Goal: Transaction & Acquisition: Subscribe to service/newsletter

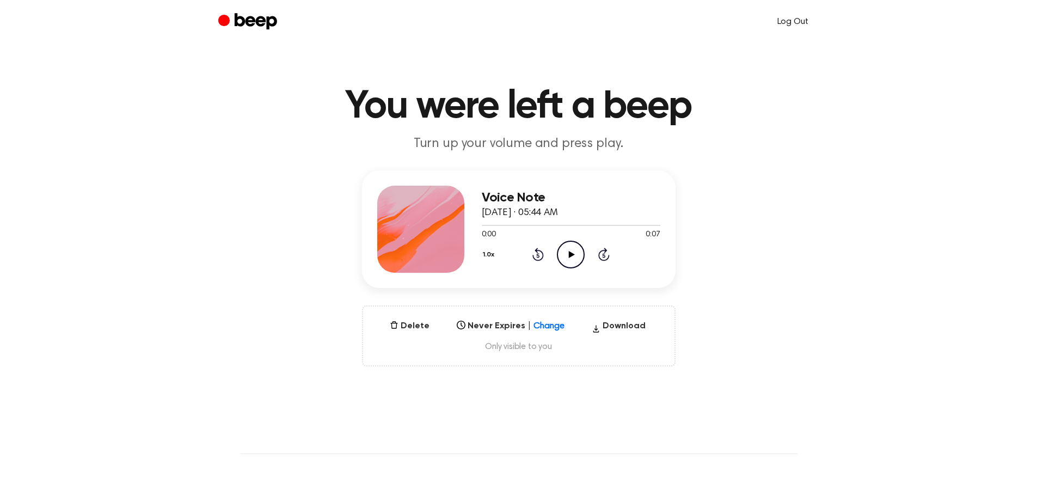
click at [794, 21] on link "Log Out" at bounding box center [792, 22] width 53 height 26
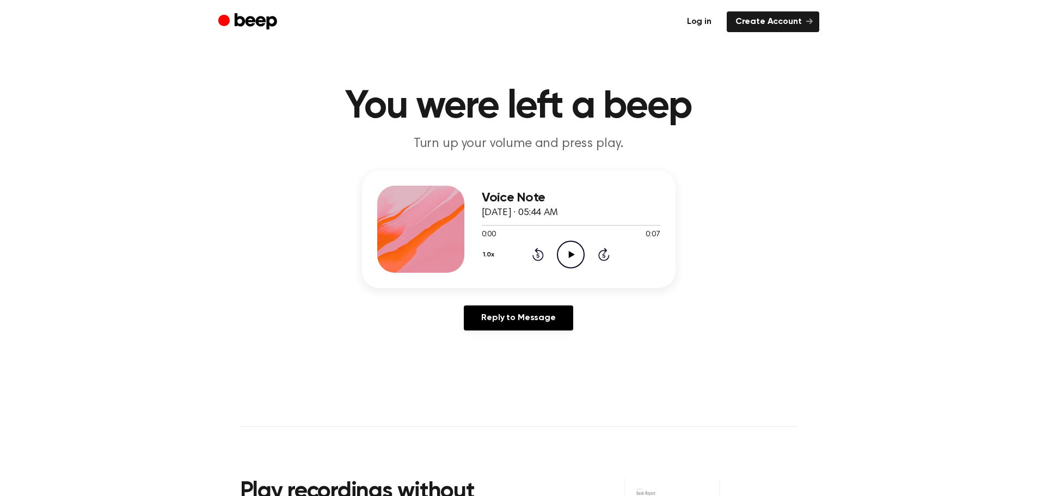
click at [699, 22] on link "Log in" at bounding box center [699, 21] width 42 height 21
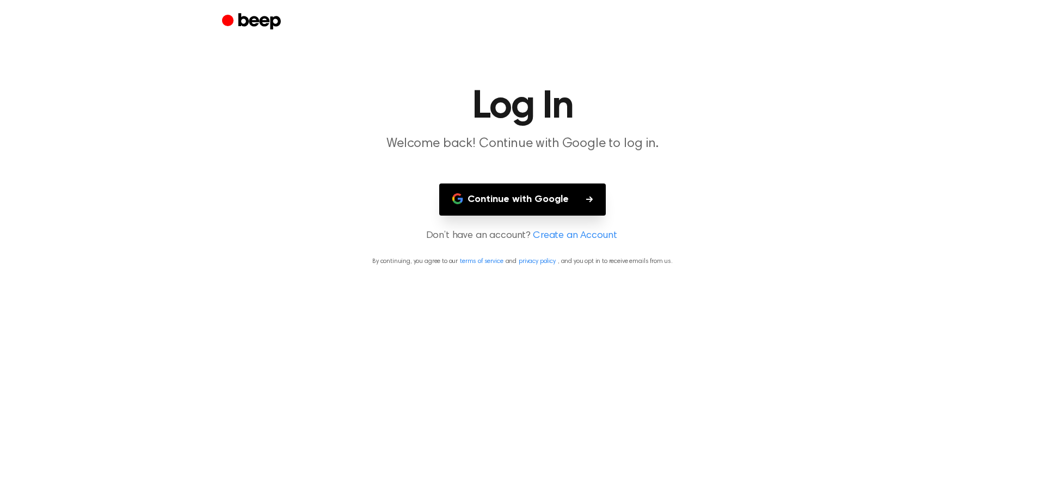
click at [524, 196] on button "Continue with Google" at bounding box center [522, 199] width 167 height 32
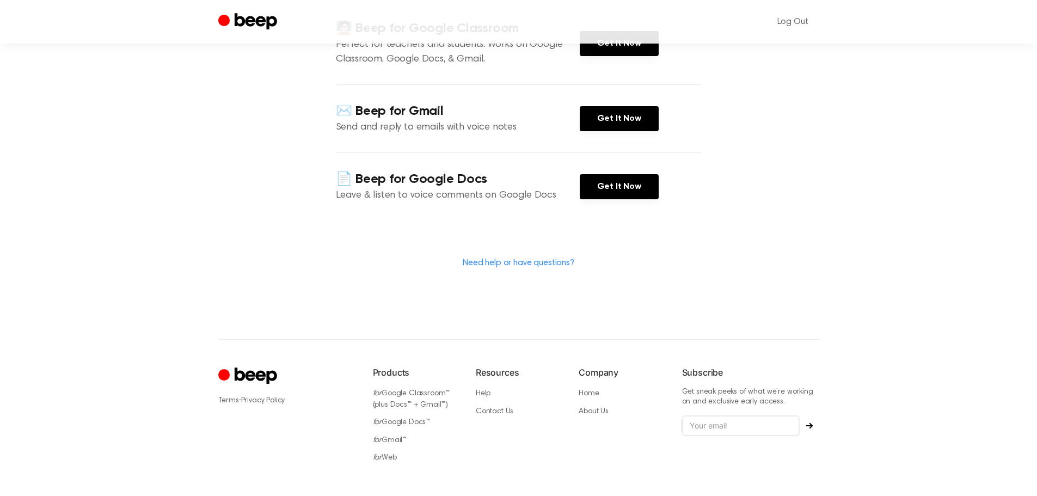
scroll to position [255, 0]
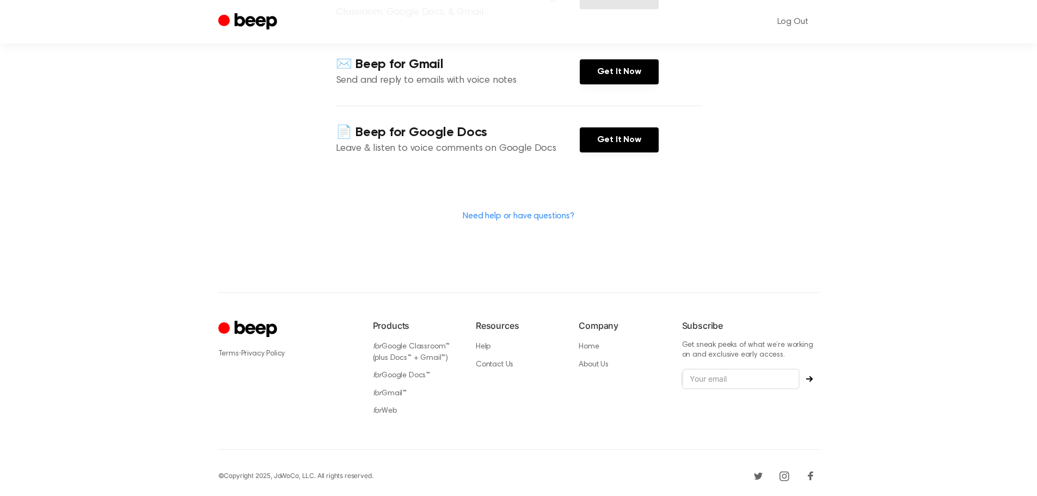
click at [901, 181] on main "Welcome FlightTRACK English for professional purposes! Select any of the produc…" at bounding box center [518, 18] width 1037 height 547
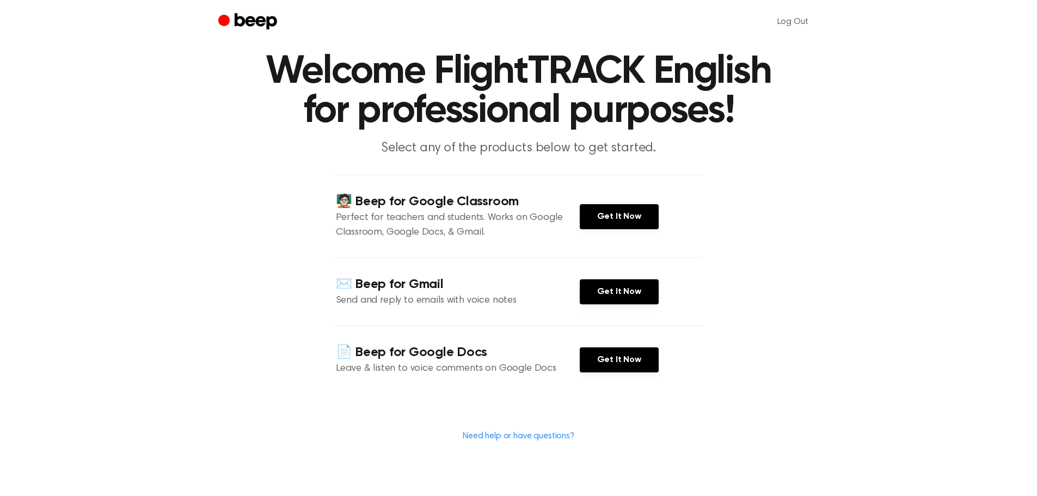
scroll to position [0, 0]
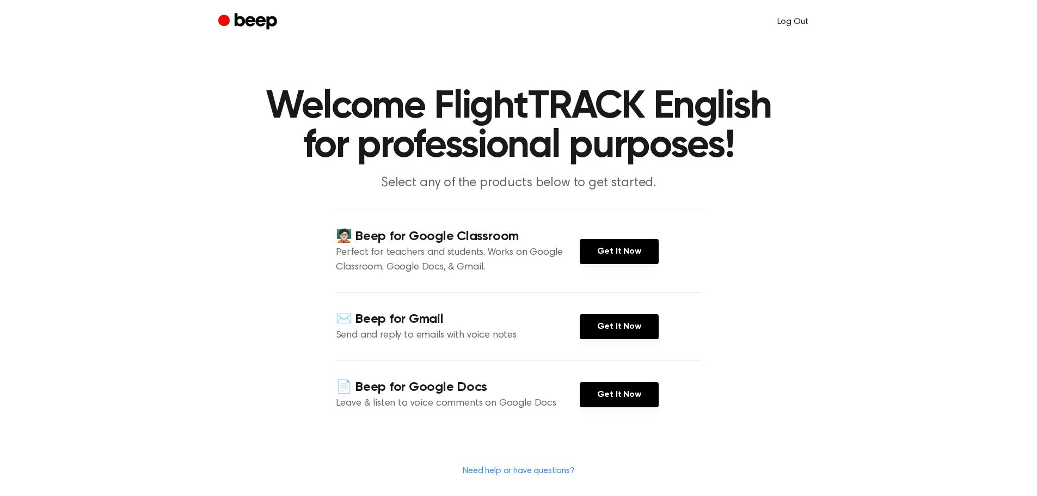
click at [794, 26] on link "Log Out" at bounding box center [792, 22] width 53 height 26
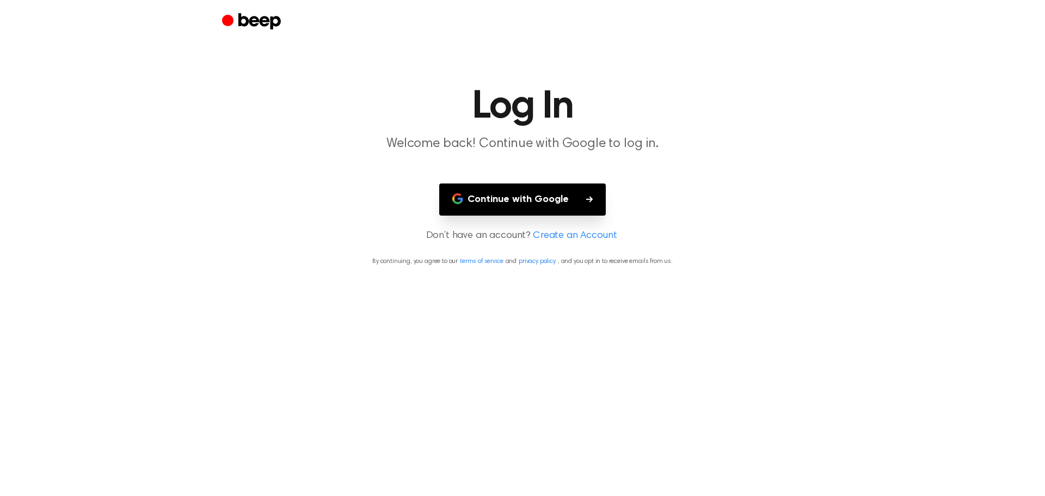
click at [524, 200] on button "Continue with Google" at bounding box center [522, 199] width 167 height 32
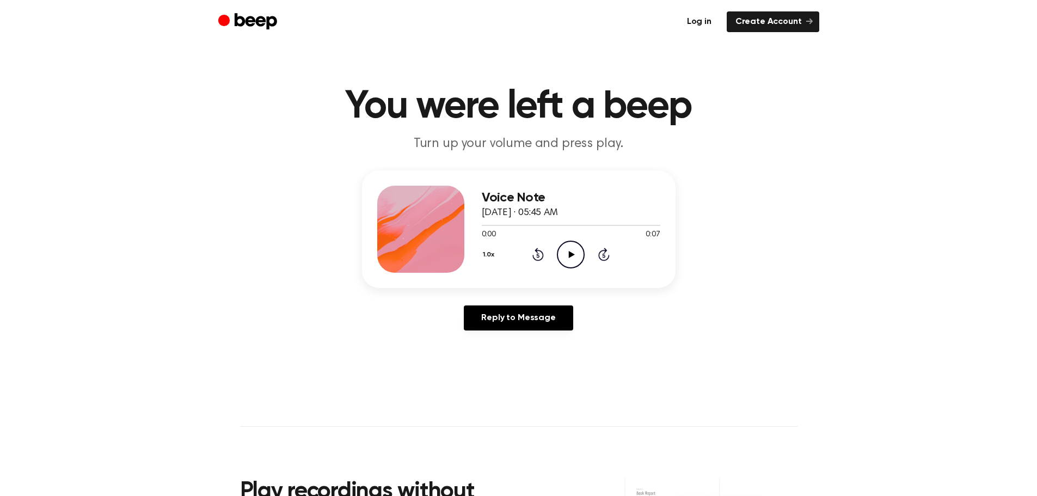
click at [699, 17] on link "Log in" at bounding box center [699, 21] width 42 height 21
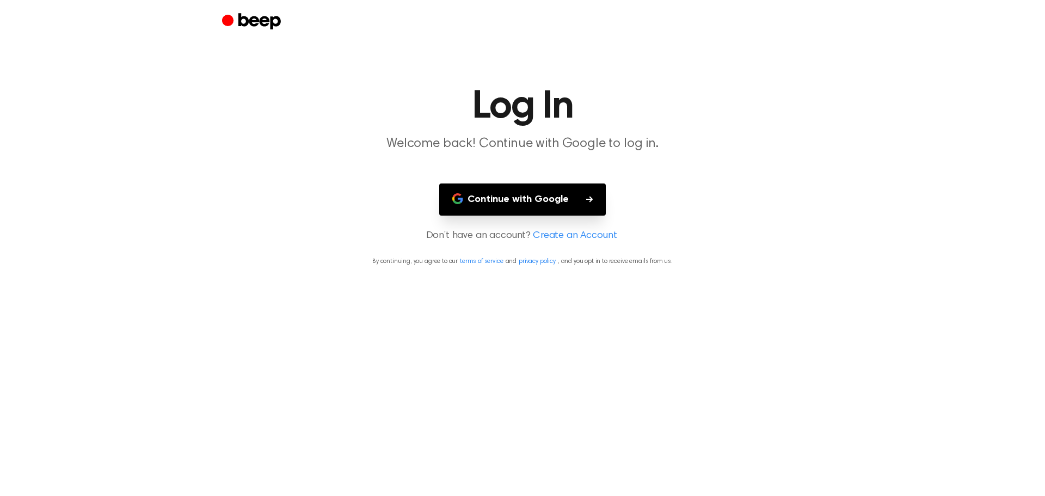
click at [498, 200] on button "Continue with Google" at bounding box center [522, 199] width 167 height 32
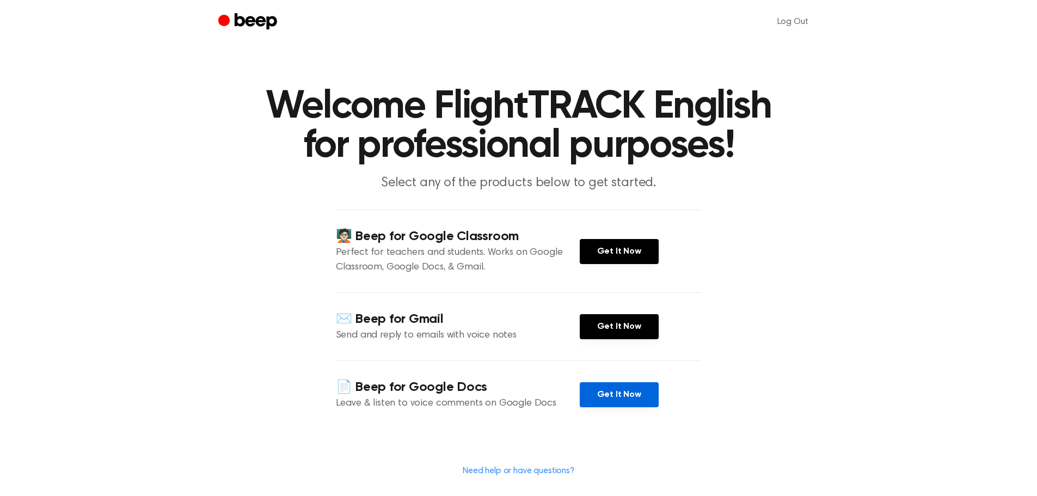
click at [613, 391] on link "Get It Now" at bounding box center [619, 394] width 79 height 25
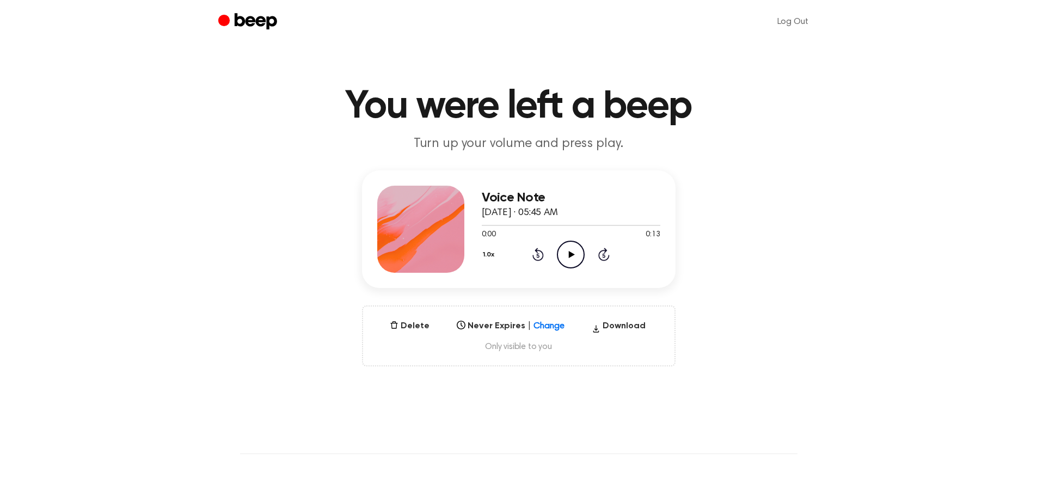
click at [567, 261] on icon "Play Audio" at bounding box center [571, 255] width 28 height 28
click at [570, 256] on icon at bounding box center [570, 254] width 5 height 7
click at [416, 329] on button "Delete" at bounding box center [409, 326] width 48 height 13
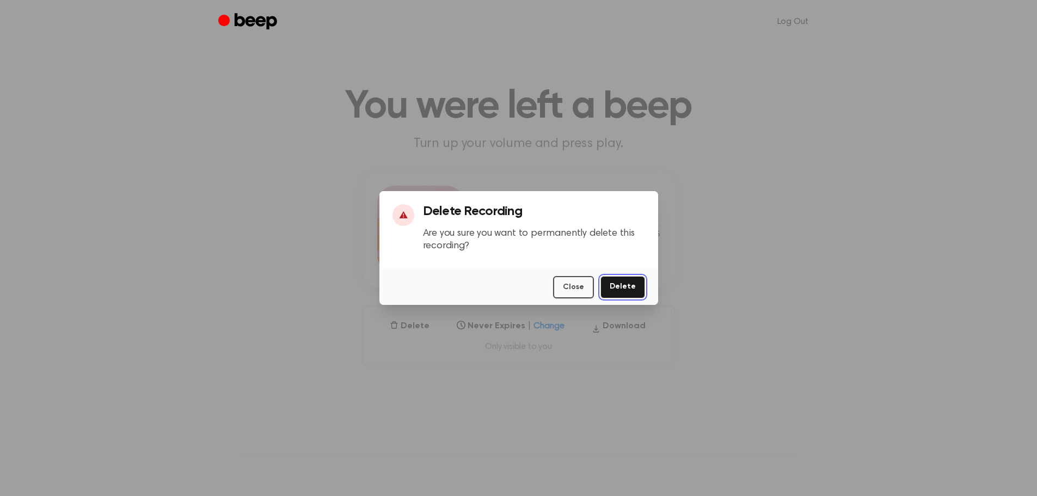
click at [618, 286] on button "Delete" at bounding box center [622, 287] width 45 height 22
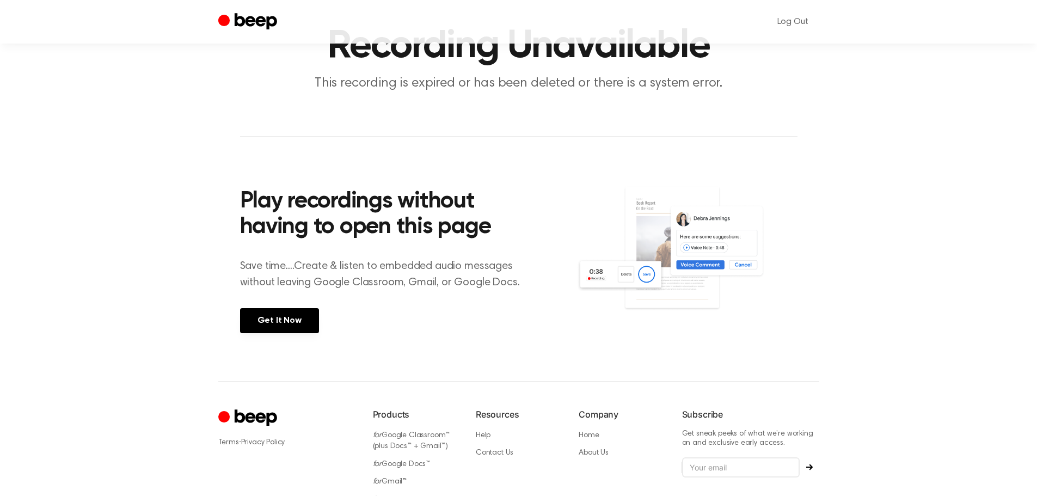
scroll to position [149, 0]
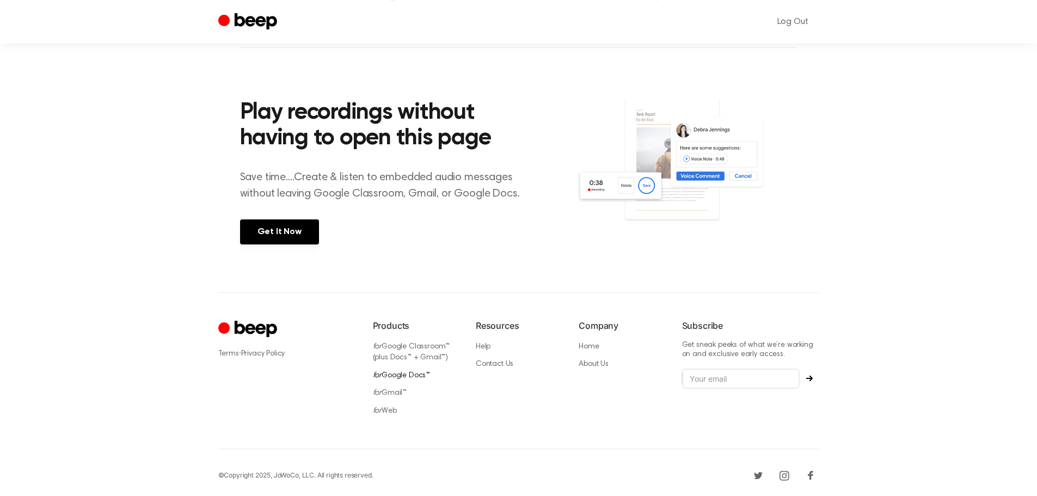
click at [404, 372] on link "for Google Docs™" at bounding box center [402, 376] width 58 height 8
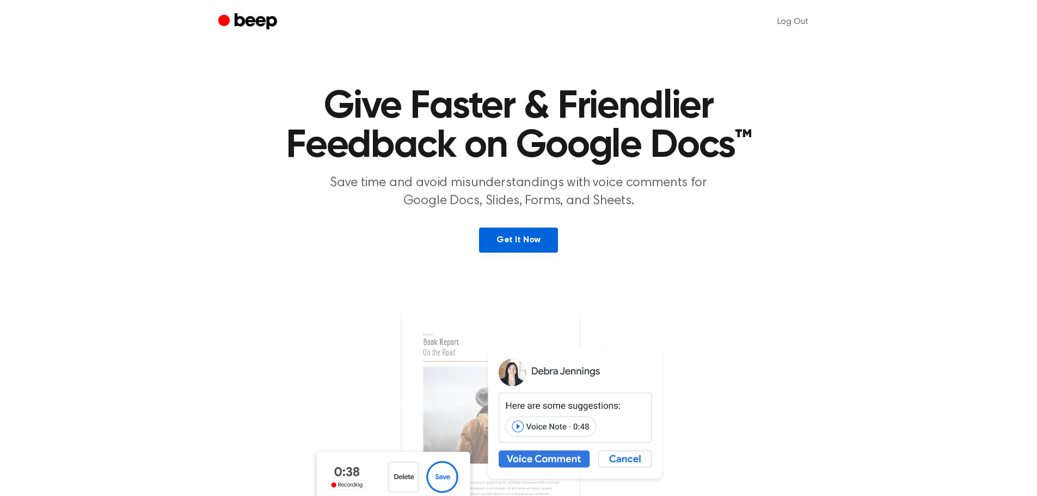
click at [527, 241] on link "Get It Now" at bounding box center [518, 240] width 79 height 25
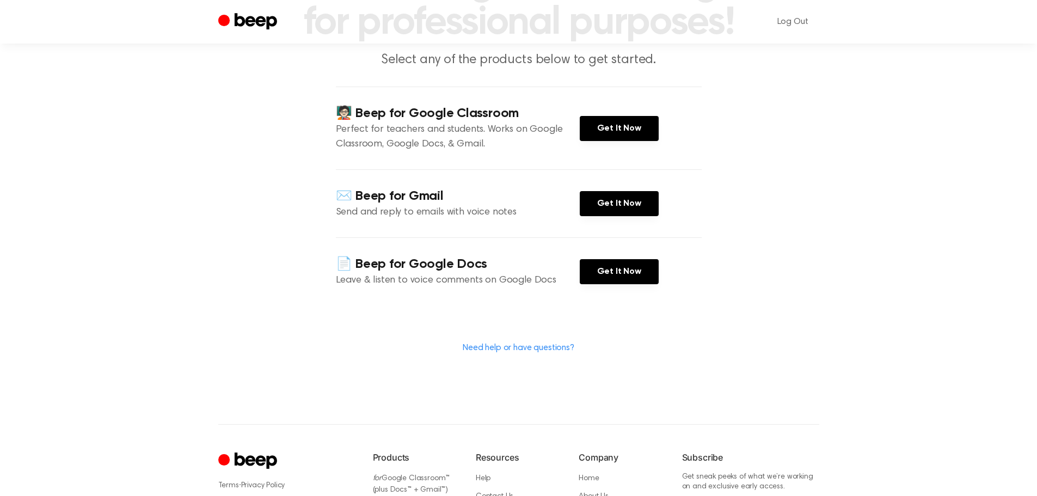
scroll to position [109, 0]
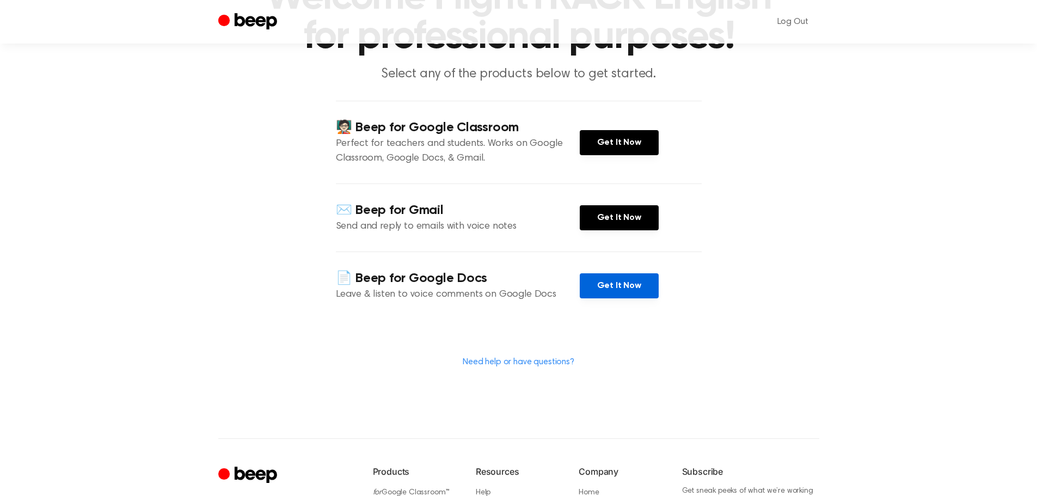
click at [618, 280] on link "Get It Now" at bounding box center [619, 285] width 79 height 25
